Goal: Find specific page/section: Find specific page/section

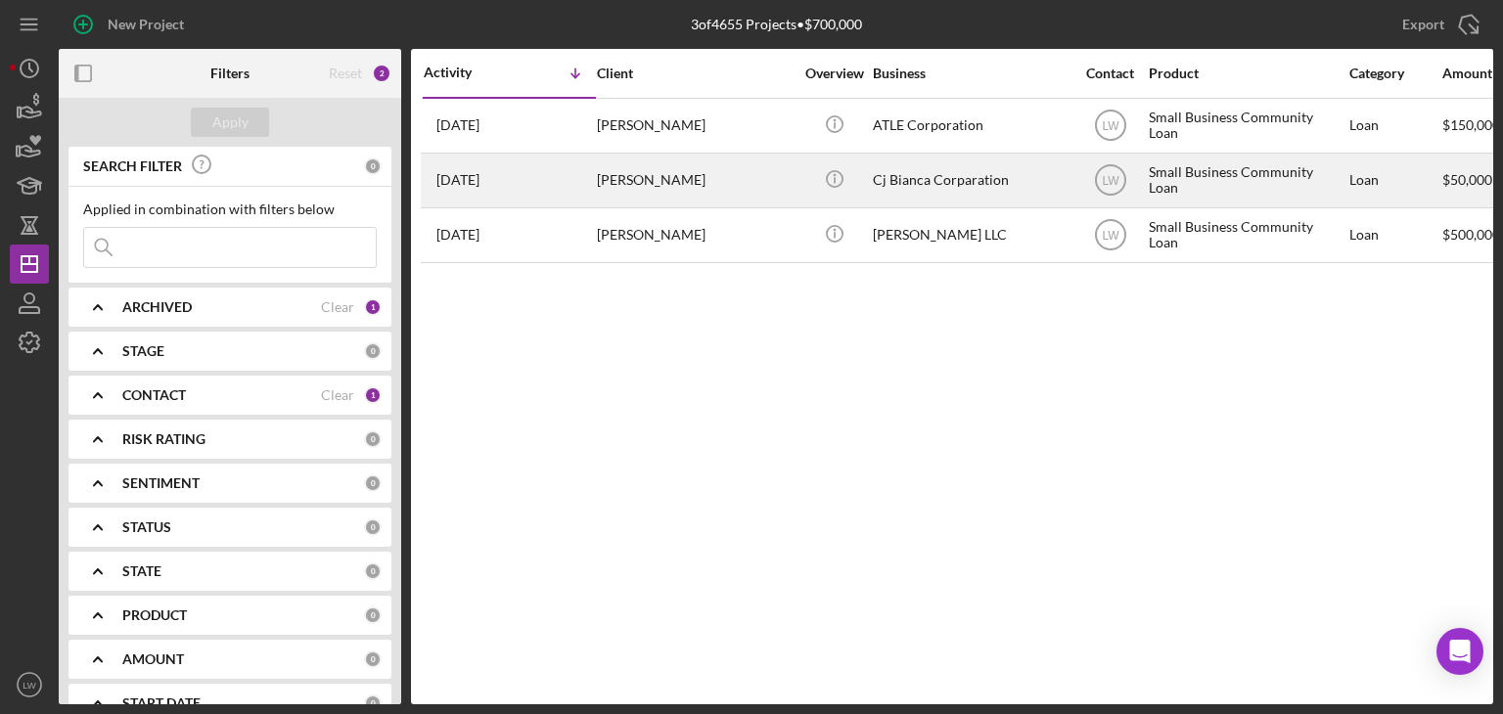
click at [747, 179] on div "[PERSON_NAME]" at bounding box center [695, 181] width 196 height 52
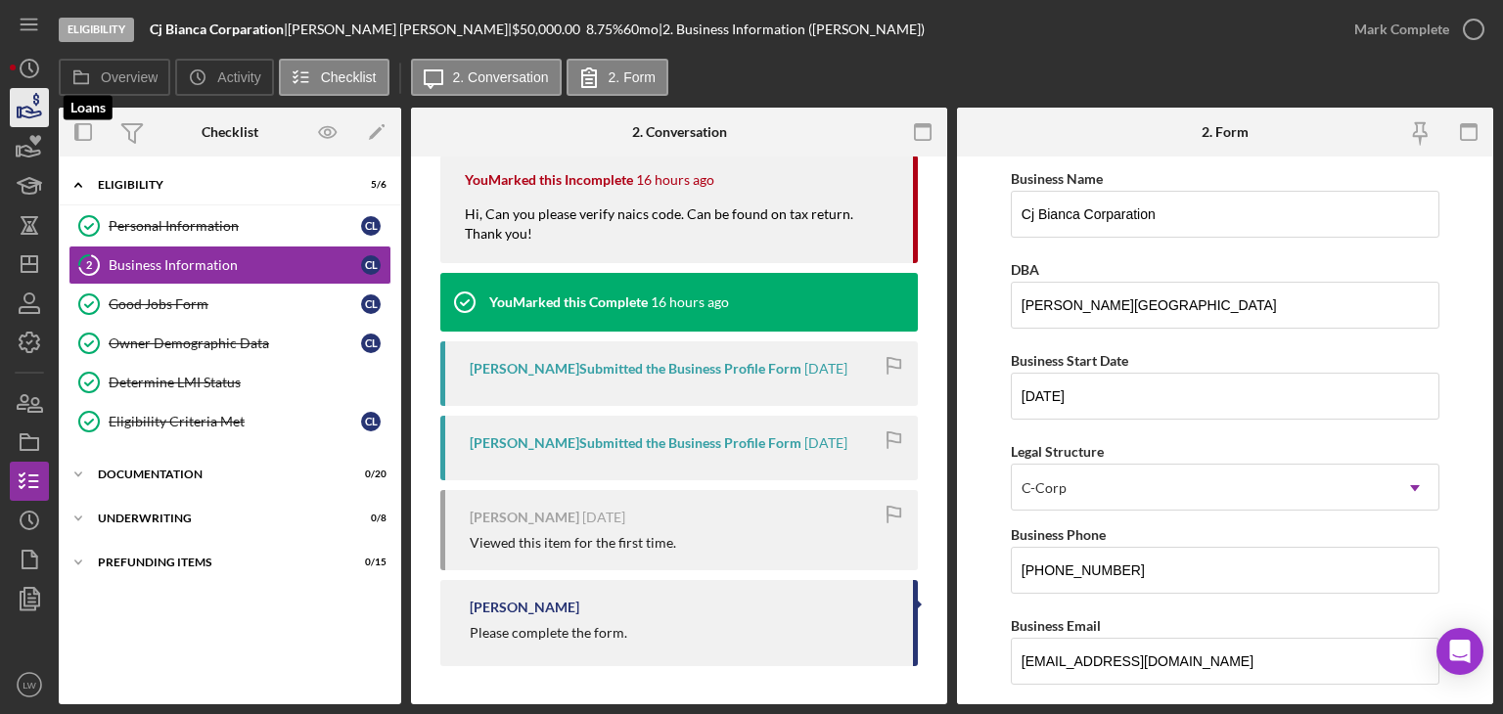
click at [39, 99] on icon "button" at bounding box center [29, 107] width 49 height 49
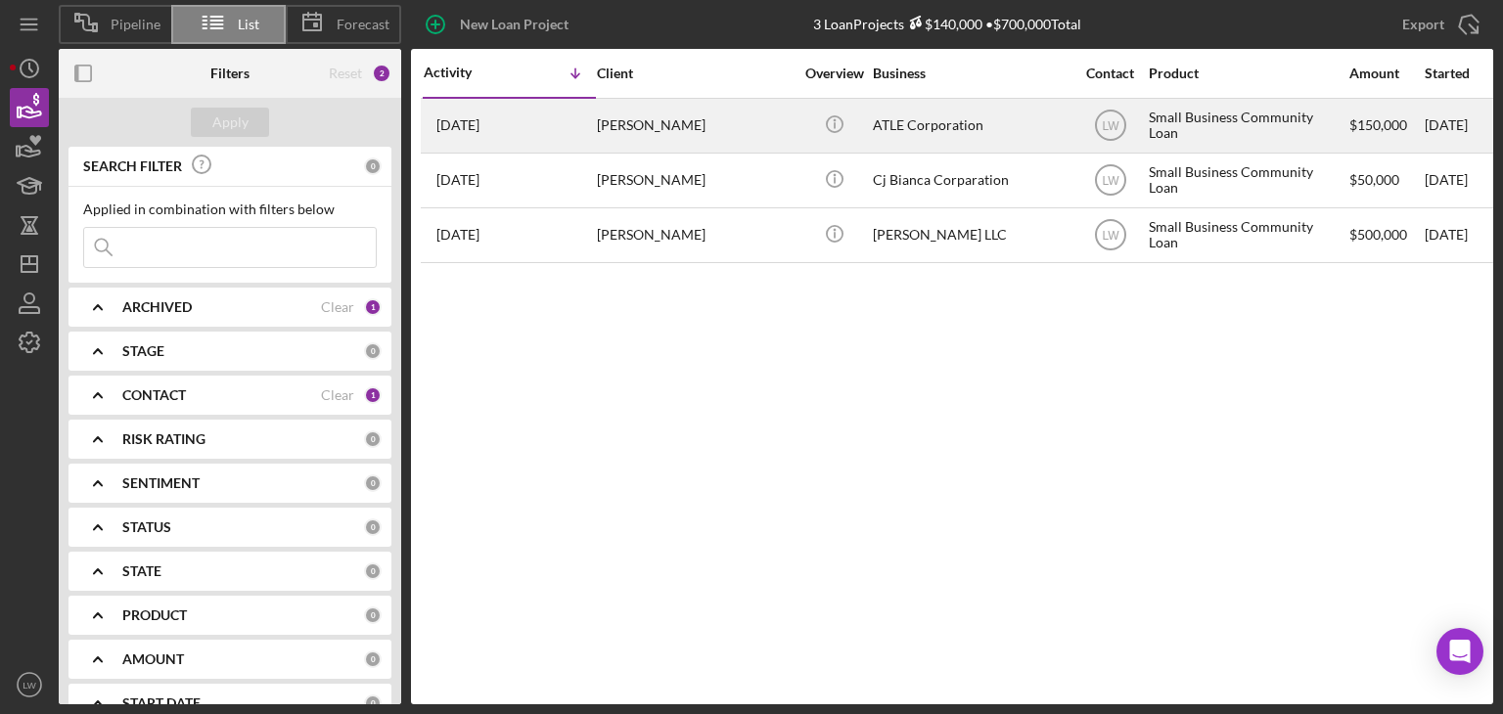
click at [919, 129] on div "ATLE Corporation" at bounding box center [971, 126] width 196 height 52
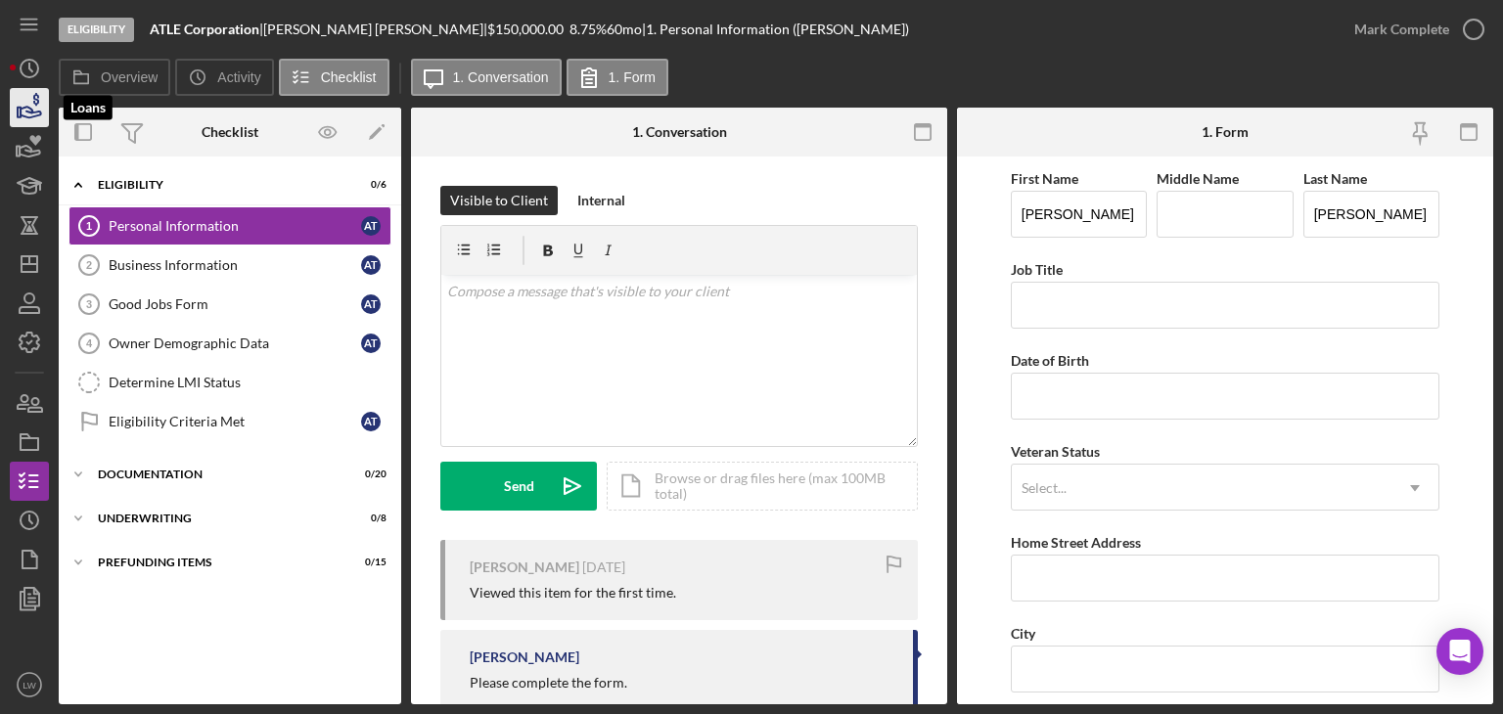
click at [26, 113] on icon "button" at bounding box center [29, 107] width 49 height 49
